Goal: Communication & Community: Answer question/provide support

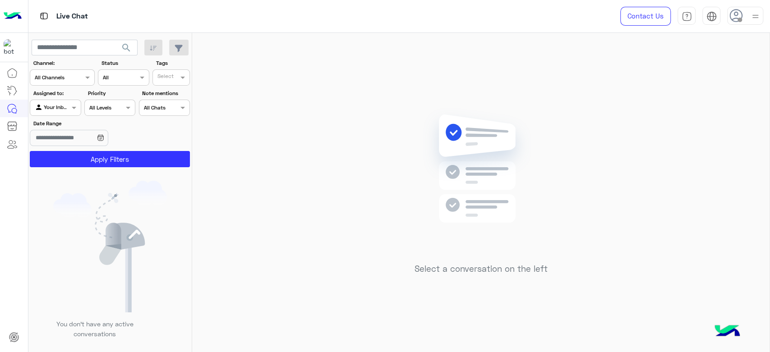
click at [749, 15] on div at bounding box center [745, 16] width 36 height 18
click at [688, 70] on label "Online" at bounding box center [707, 69] width 98 height 16
click at [261, 111] on div "Select a conversation on the left" at bounding box center [481, 194] width 578 height 323
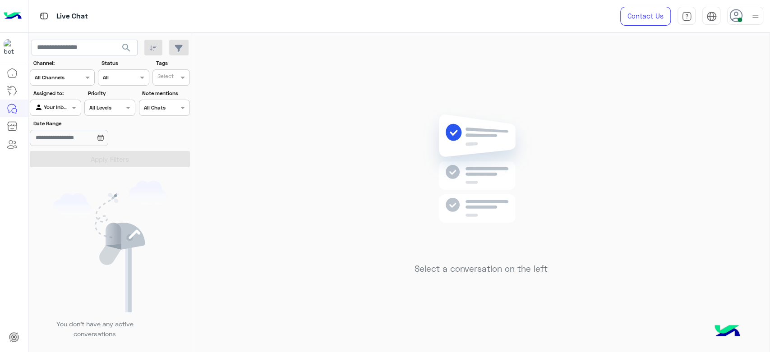
drag, startPoint x: 458, startPoint y: 1, endPoint x: 228, endPoint y: 177, distance: 289.0
click at [257, 106] on div "Select a conversation on the left" at bounding box center [481, 194] width 578 height 323
click at [259, 223] on div "Select a conversation on the left" at bounding box center [481, 194] width 578 height 323
click at [245, 233] on div "Select a conversation on the left" at bounding box center [481, 194] width 578 height 323
click at [0, 202] on div at bounding box center [14, 208] width 28 height 289
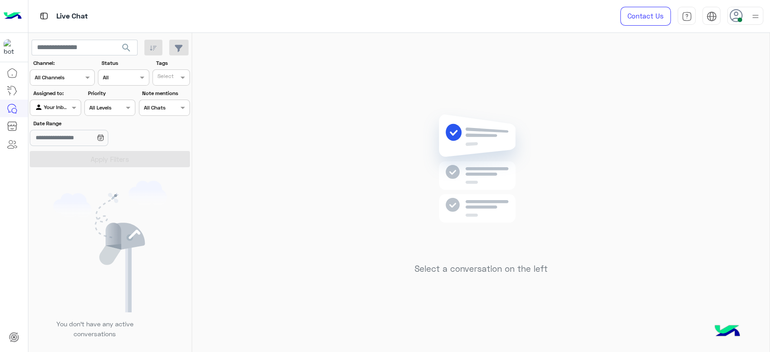
click at [372, 80] on div "Select a conversation on the left" at bounding box center [481, 194] width 578 height 323
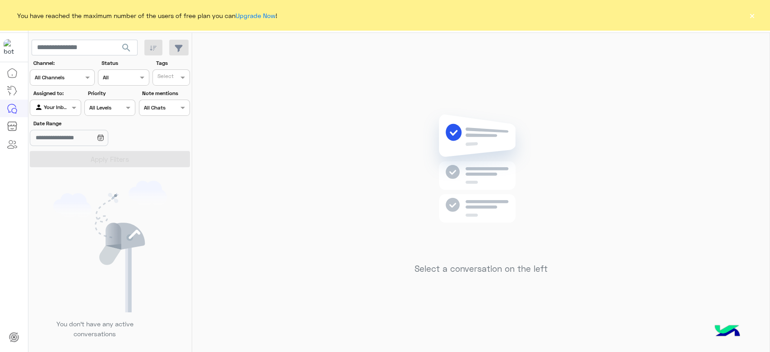
click at [744, 14] on div "You have reached the maximum number of the users of free plan you can Upgrade N…" at bounding box center [385, 15] width 770 height 31
click at [751, 20] on button "×" at bounding box center [752, 15] width 9 height 9
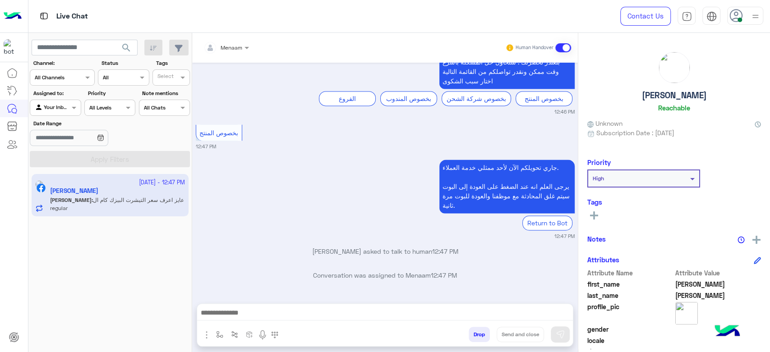
scroll to position [981, 0]
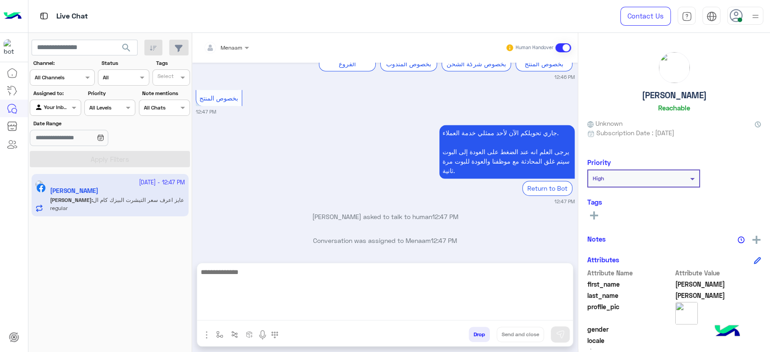
click at [232, 316] on textarea at bounding box center [385, 294] width 376 height 54
paste textarea "**********"
type textarea "**********"
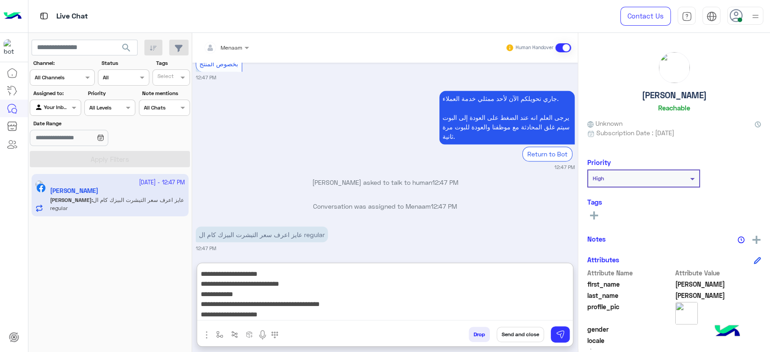
scroll to position [1022, 0]
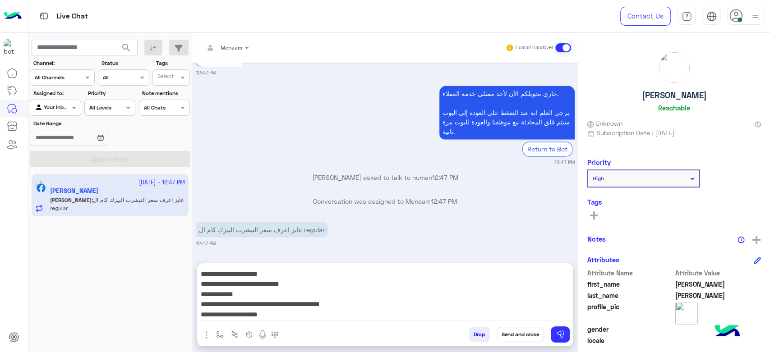
click at [359, 293] on textarea "**********" at bounding box center [385, 294] width 376 height 54
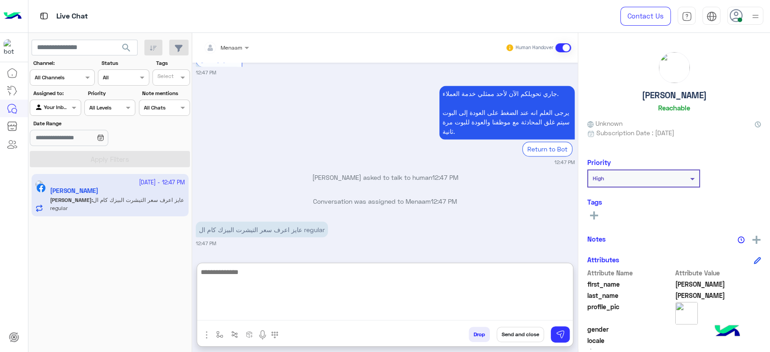
scroll to position [1103, 0]
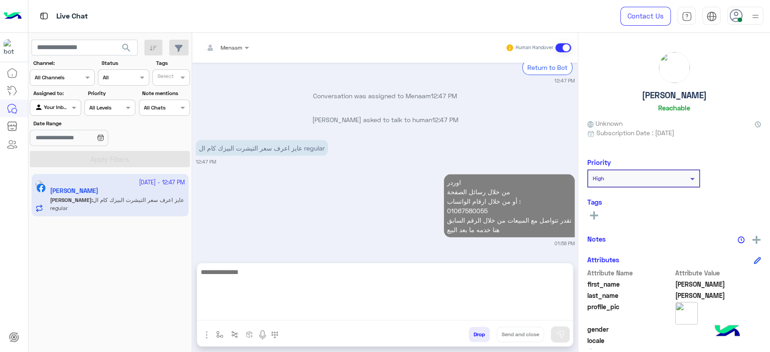
click at [662, 94] on h5 "Mohamed Salah" at bounding box center [674, 95] width 65 height 10
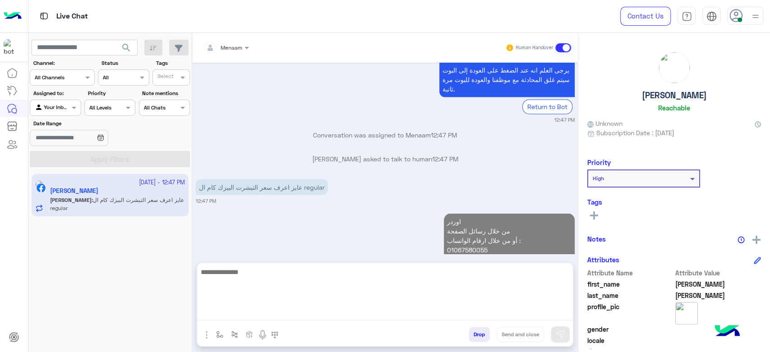
click at [662, 94] on h5 "Mohamed Salah" at bounding box center [674, 95] width 65 height 10
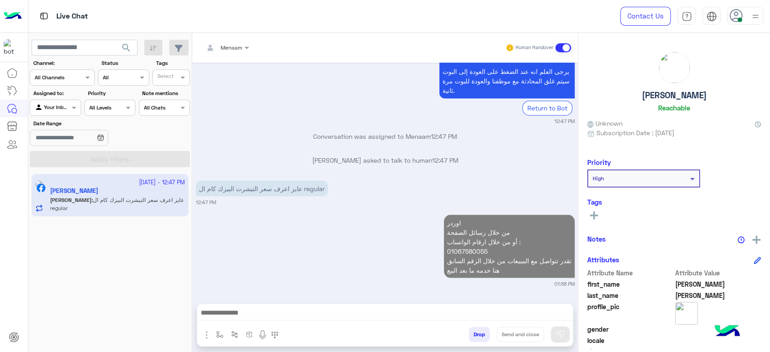
click at [662, 94] on h5 "Mohamed Salah" at bounding box center [674, 95] width 65 height 10
copy h5 "Mohamed Salah"
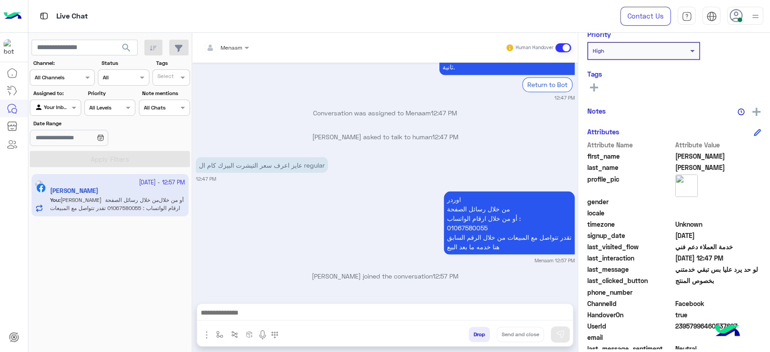
scroll to position [171, 0]
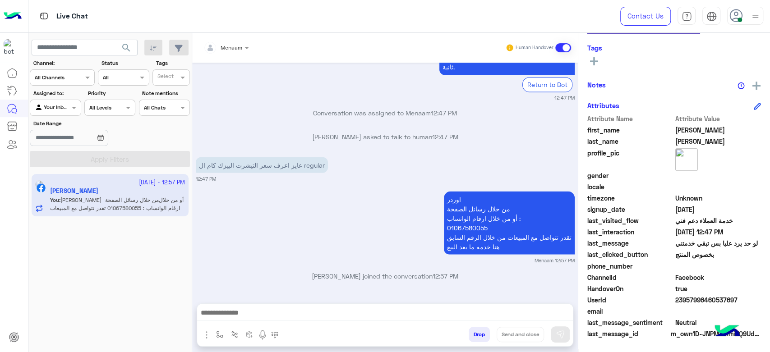
click at [686, 302] on span "23957996460537697" at bounding box center [719, 300] width 86 height 9
copy span "23957996460537697"
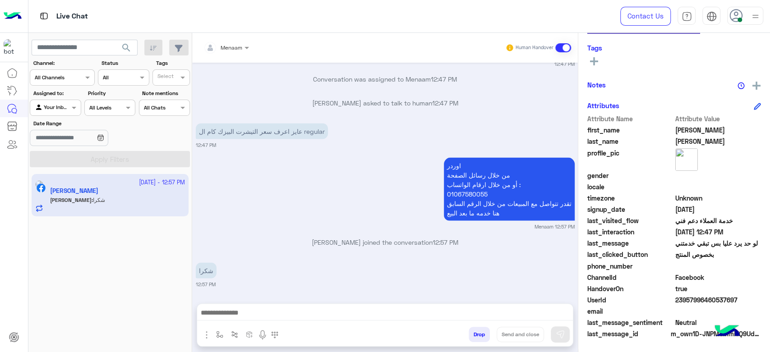
scroll to position [1121, 0]
click at [230, 317] on textarea at bounding box center [385, 314] width 376 height 14
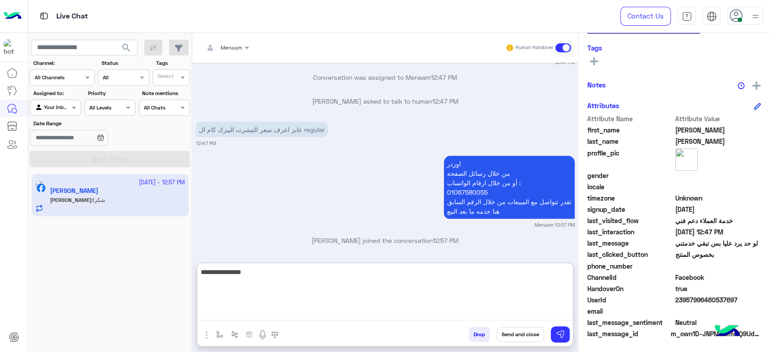
type textarea "**********"
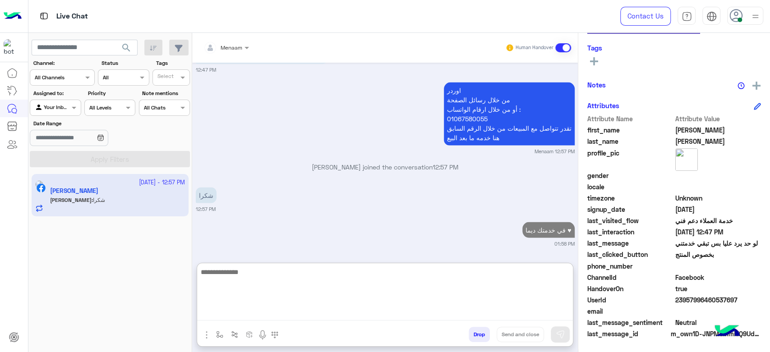
click at [485, 334] on button "Drop" at bounding box center [479, 334] width 21 height 15
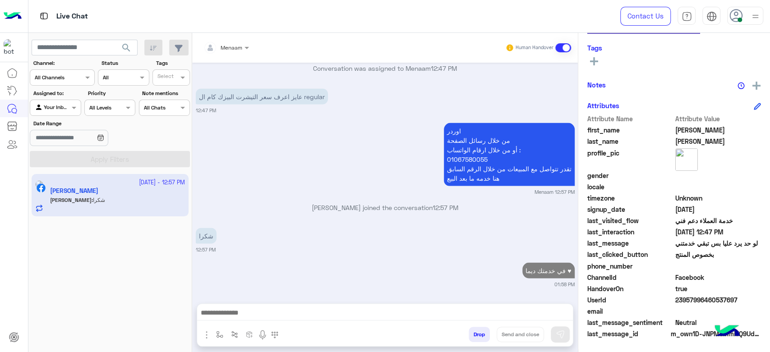
scroll to position [1178, 0]
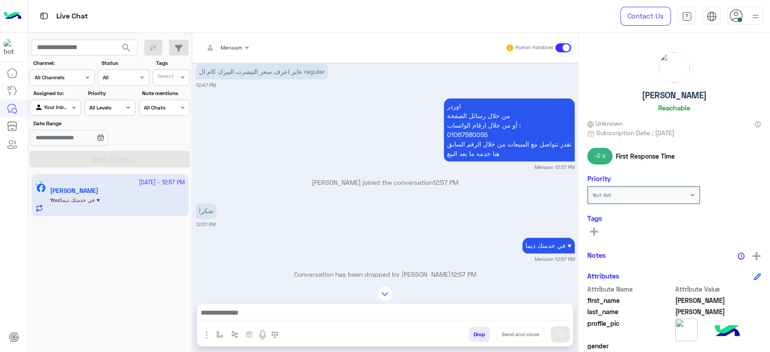
scroll to position [761, 0]
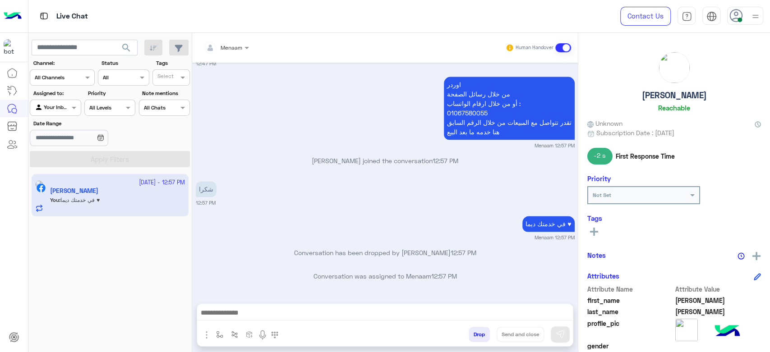
click at [476, 332] on button "Drop" at bounding box center [479, 334] width 21 height 15
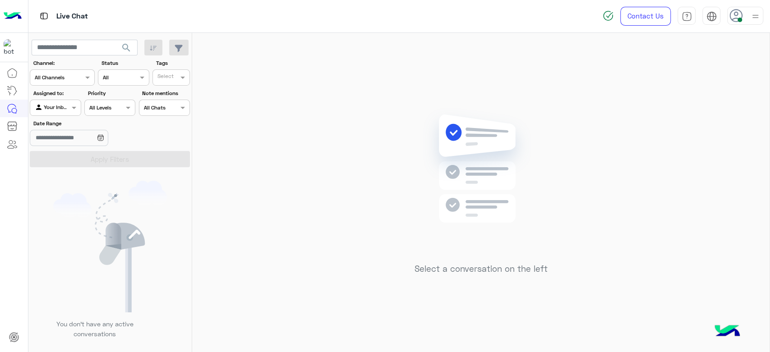
click at [303, 169] on div "Select a conversation on the left" at bounding box center [481, 194] width 578 height 323
